Goal: Information Seeking & Learning: Learn about a topic

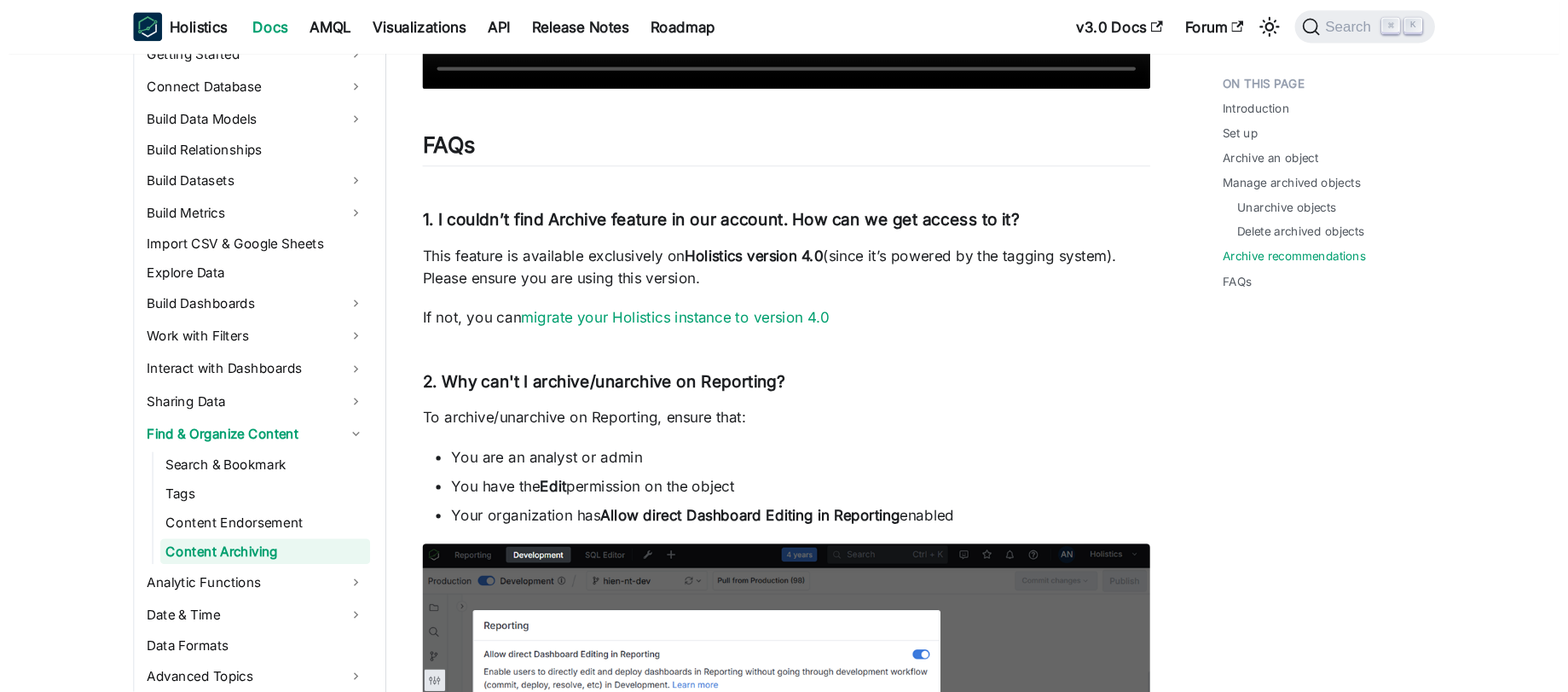
scroll to position [3351, 0]
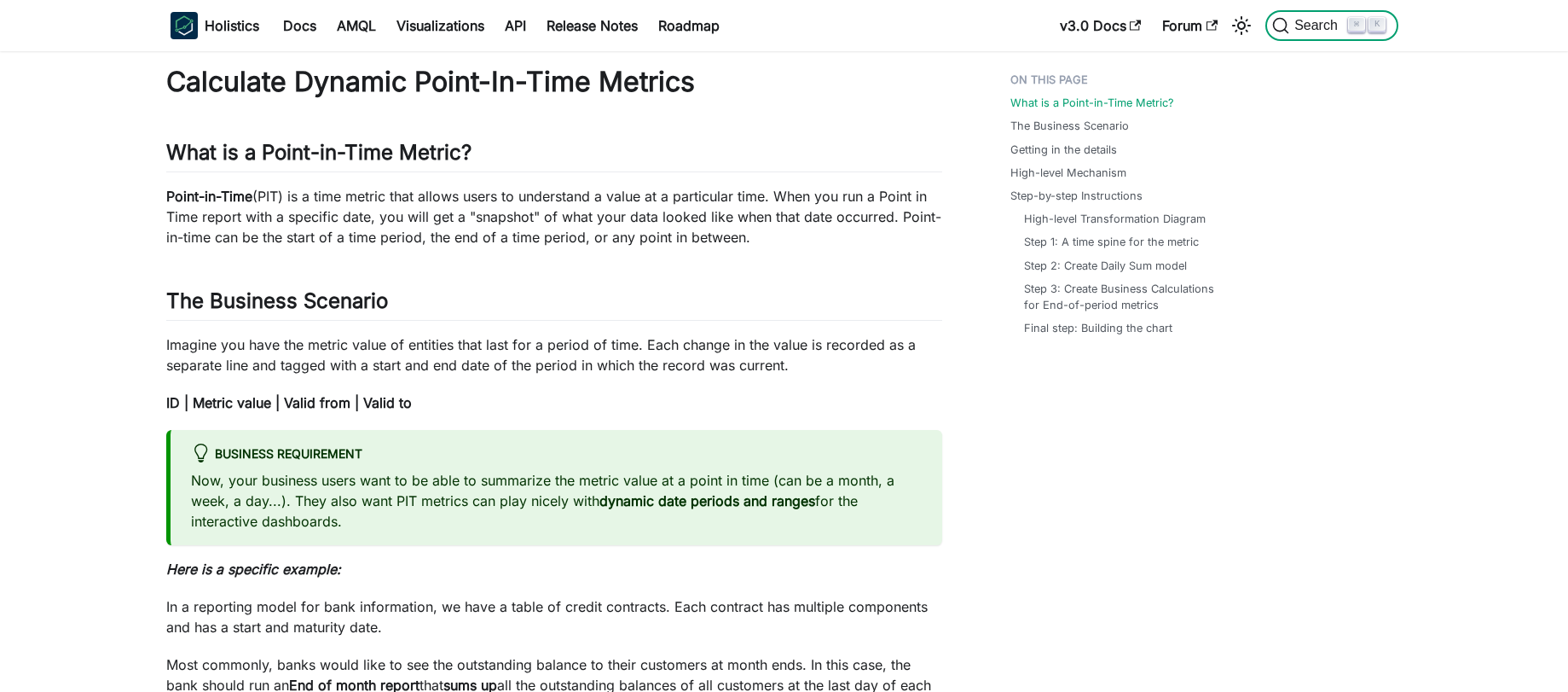
click at [1290, 21] on span "Search" at bounding box center [1319, 25] width 59 height 15
click at [357, 28] on link "AMQL" at bounding box center [356, 25] width 60 height 28
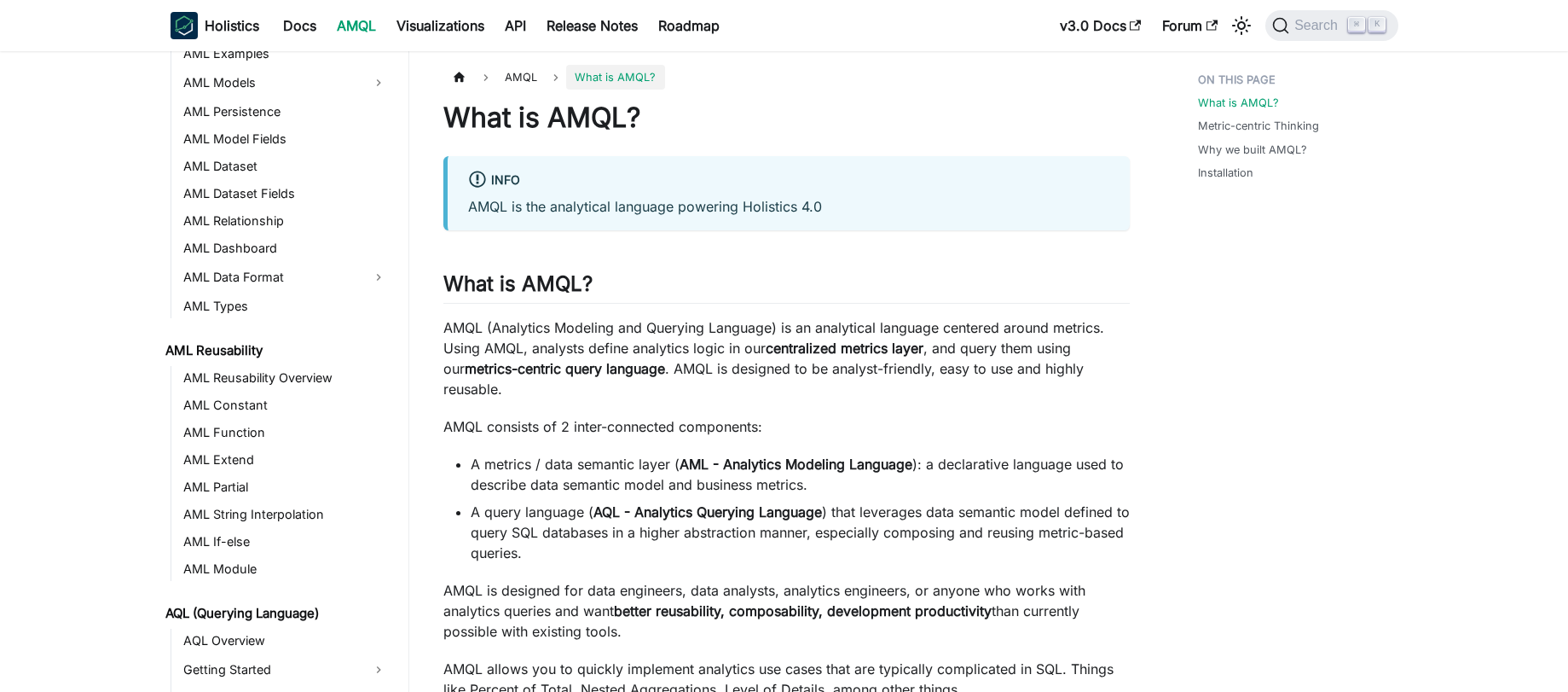
scroll to position [208, 0]
click at [243, 429] on link "AML Function" at bounding box center [286, 431] width 216 height 24
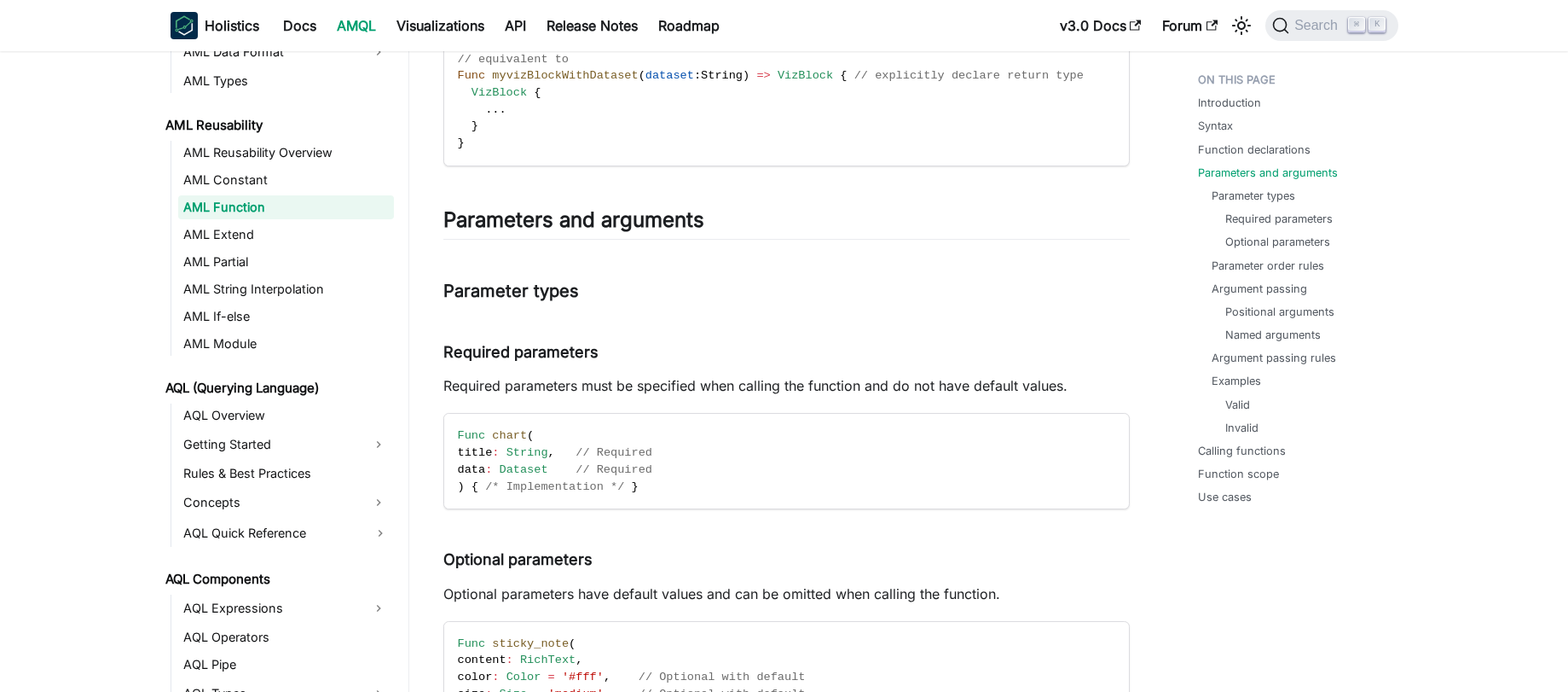
scroll to position [514, 0]
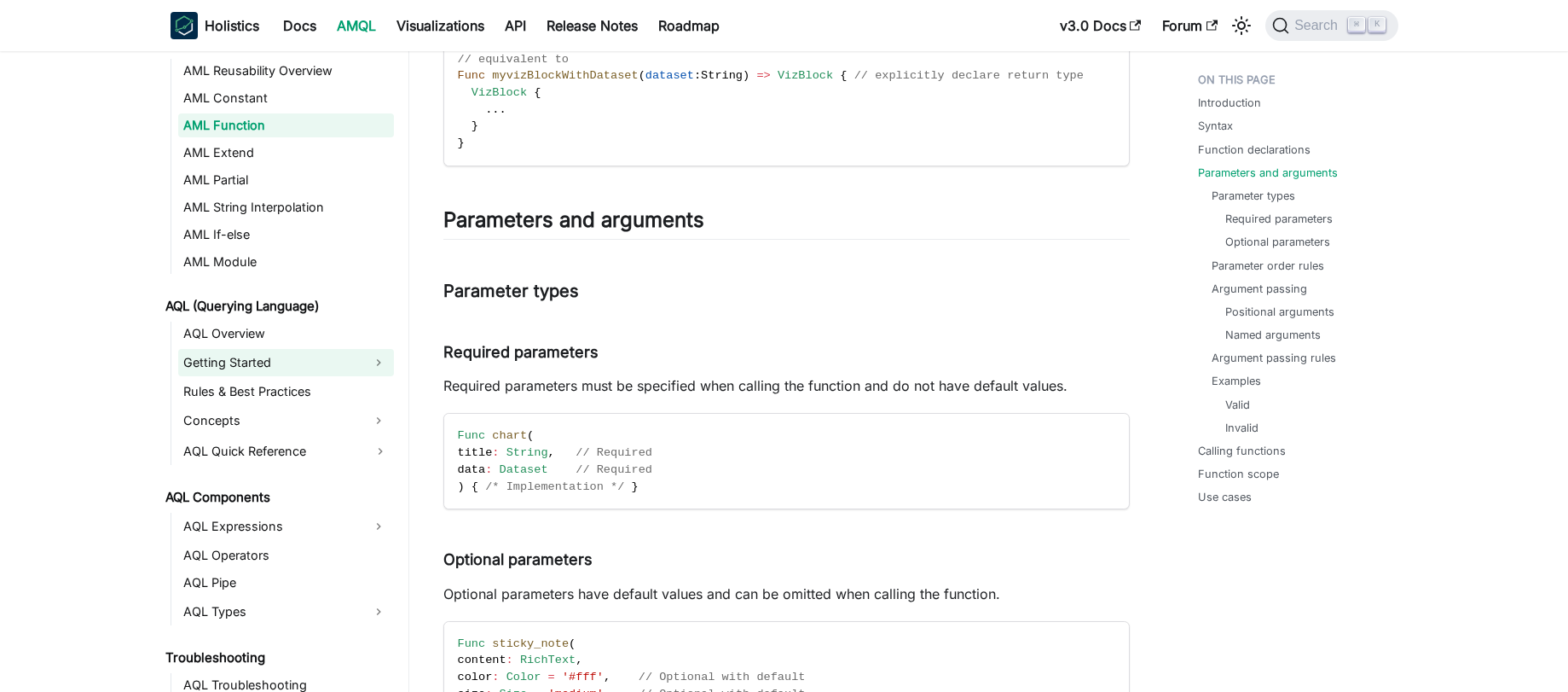
click at [301, 368] on link "Getting Started" at bounding box center [270, 363] width 185 height 28
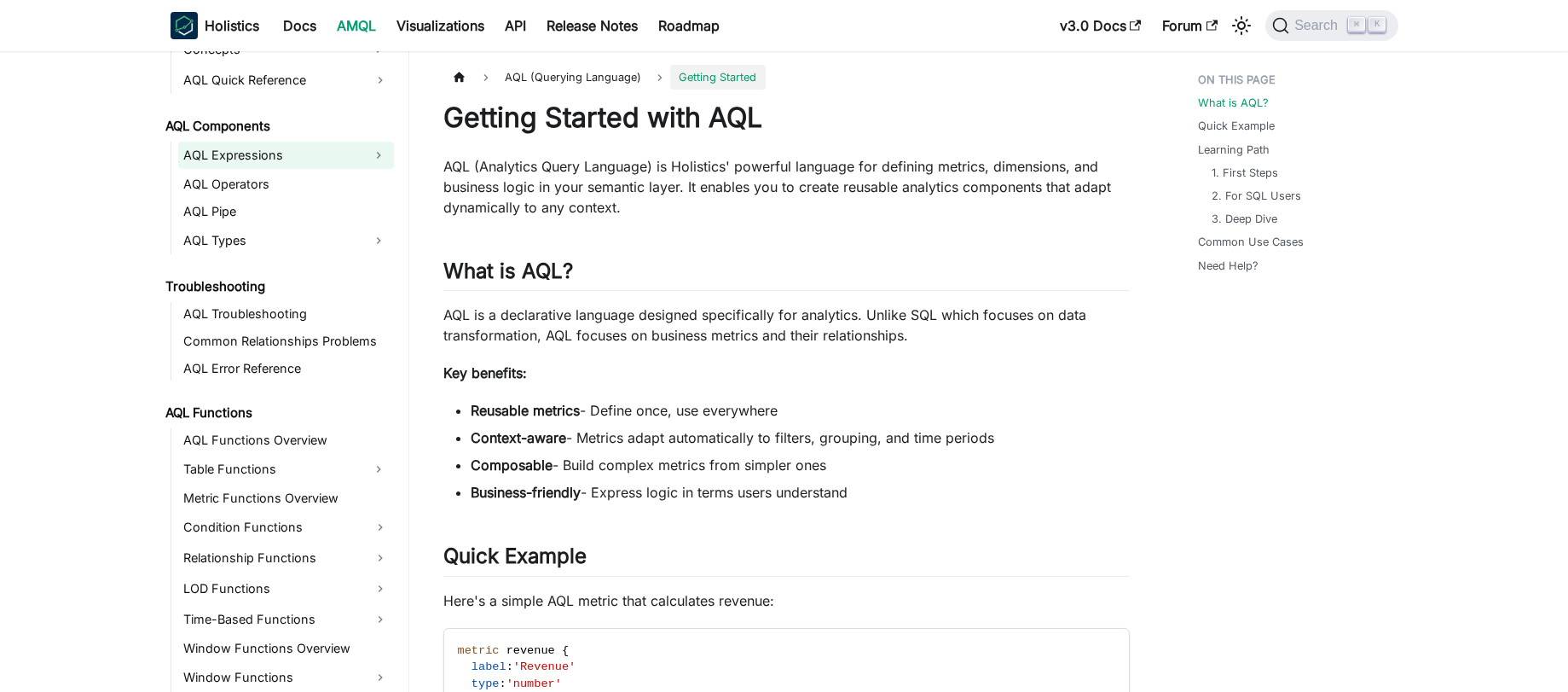
scroll to position [844, 0]
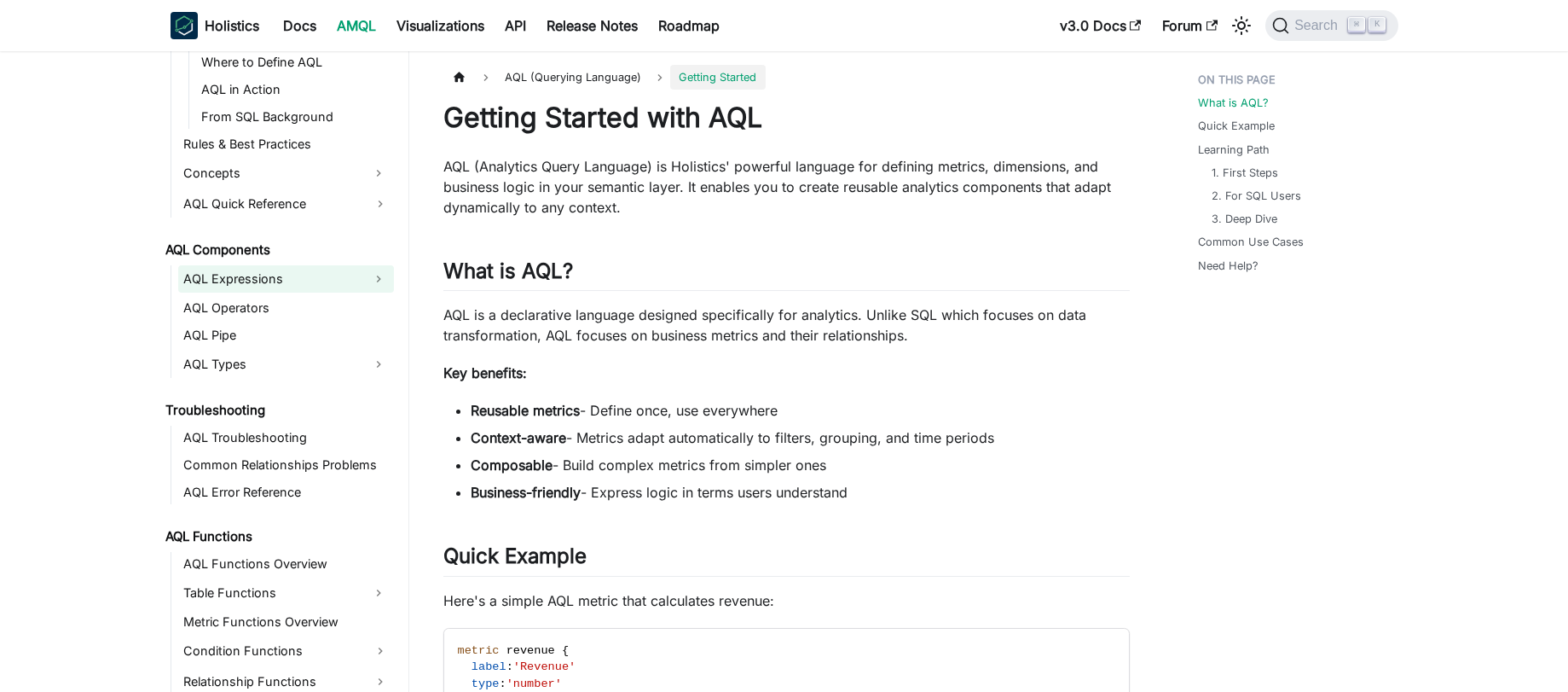
click at [259, 271] on link "AQL Expressions" at bounding box center [270, 279] width 185 height 28
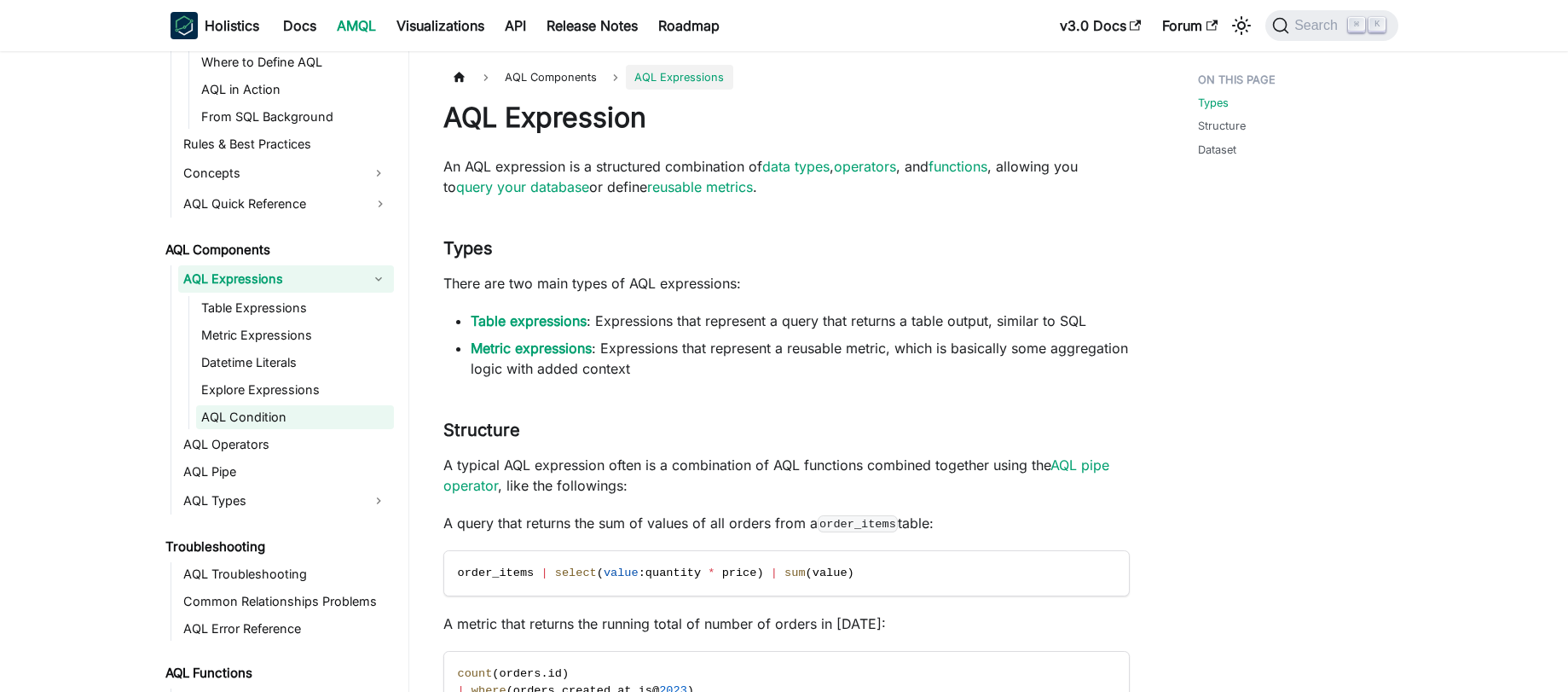
click at [282, 414] on link "AQL Condition" at bounding box center [295, 417] width 198 height 24
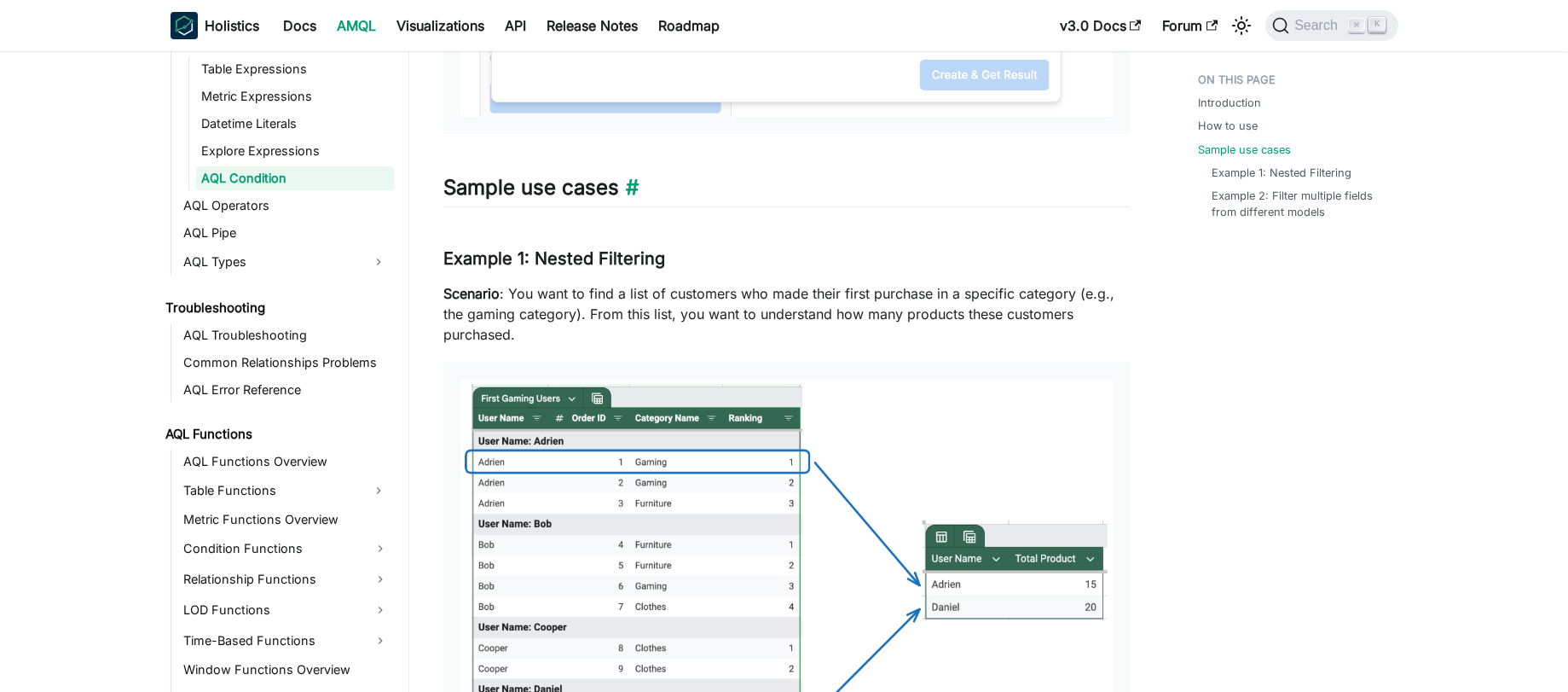
scroll to position [1762, 0]
